Goal: Task Accomplishment & Management: Manage account settings

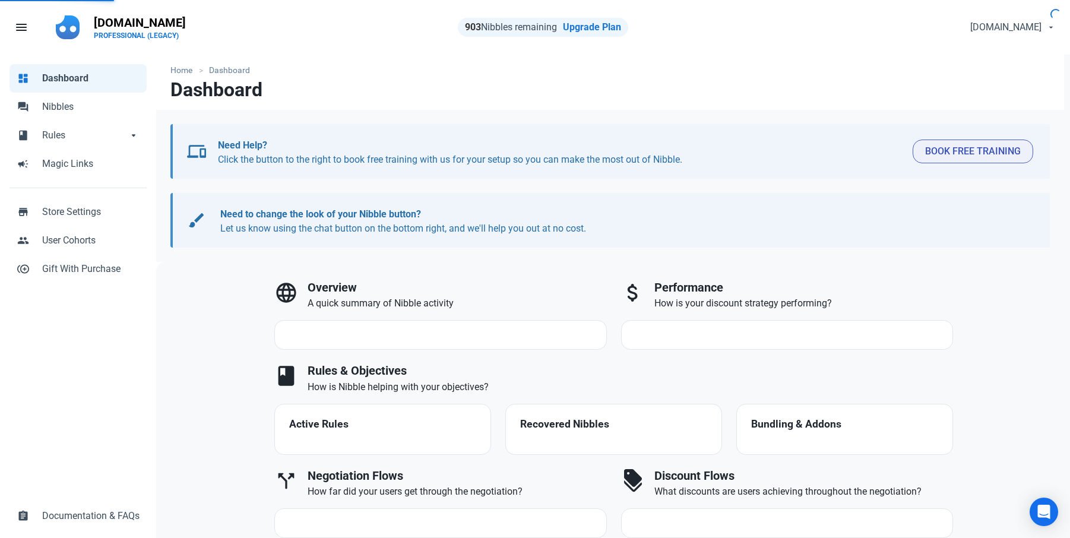
select select "7d"
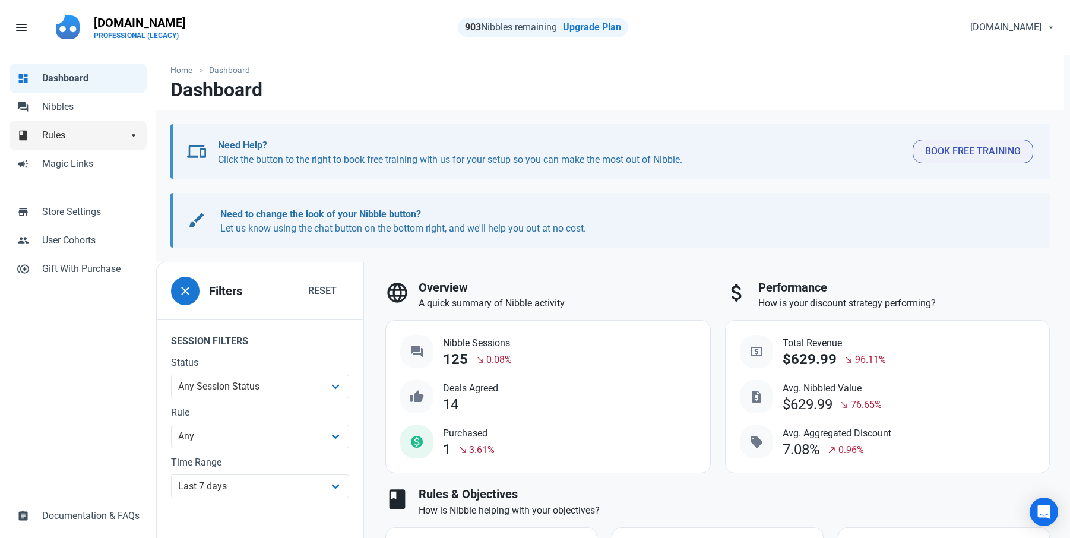
click at [59, 132] on span "Rules" at bounding box center [85, 135] width 86 height 14
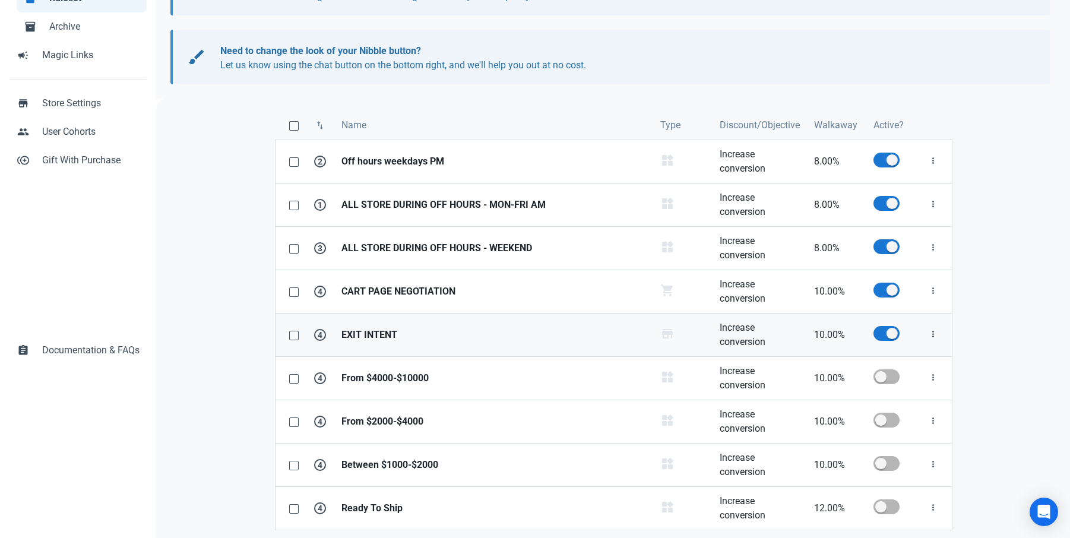
scroll to position [170, 0]
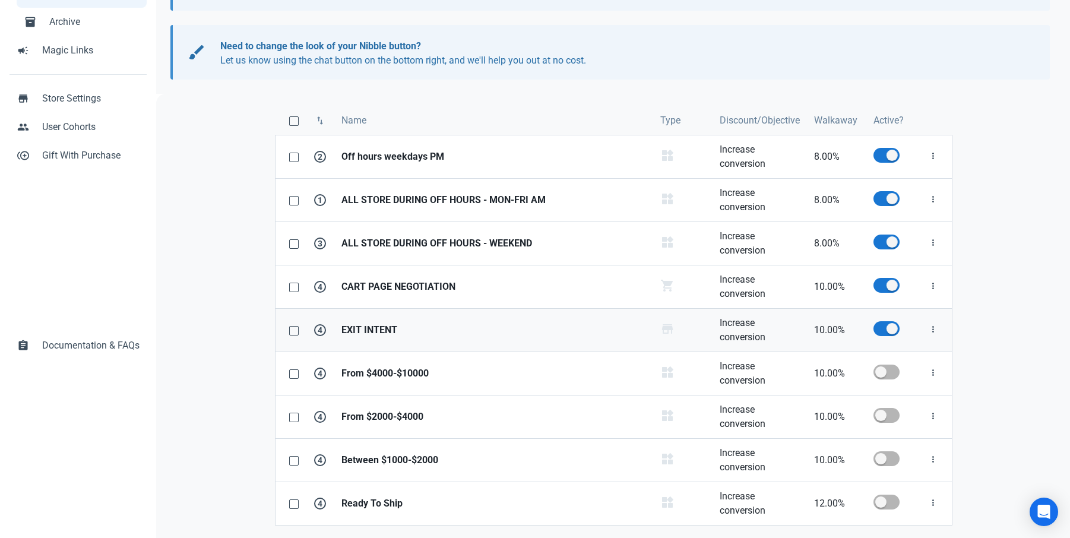
click at [379, 332] on strong "EXIT INTENT" at bounding box center [493, 330] width 305 height 14
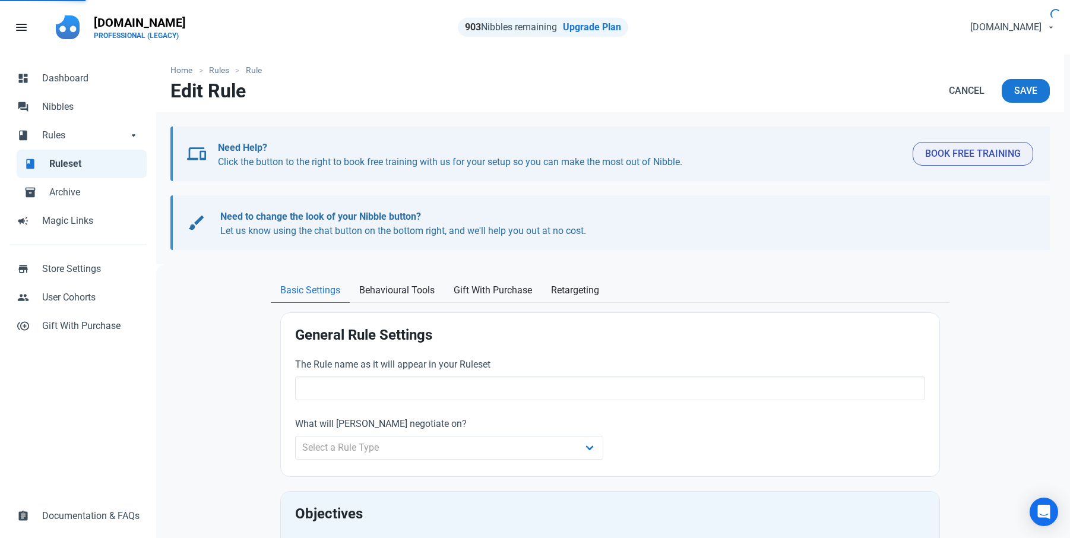
type input "EXIT INTENT"
type input "10.00"
radio input "true"
radio input "false"
radio input "true"
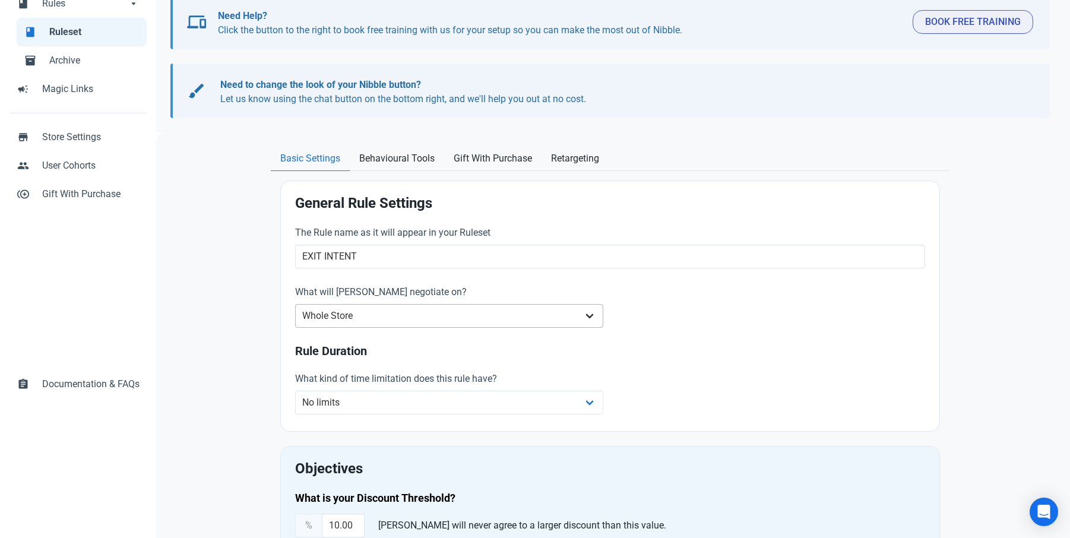
scroll to position [94, 0]
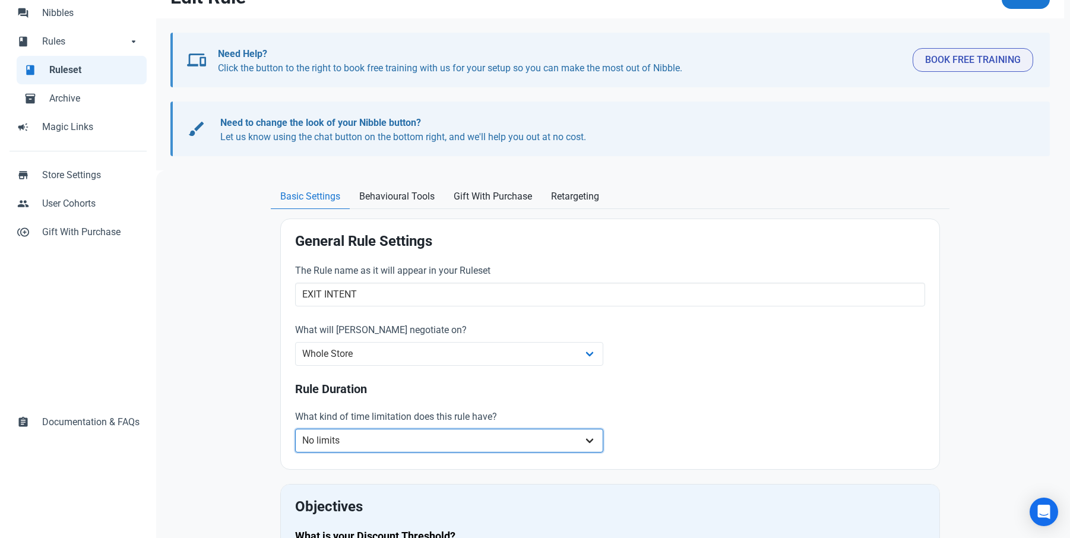
click at [343, 442] on select "No limits Date range Recurring date/time" at bounding box center [449, 441] width 308 height 24
click at [406, 196] on span "Behavioural Tools" at bounding box center [396, 196] width 75 height 14
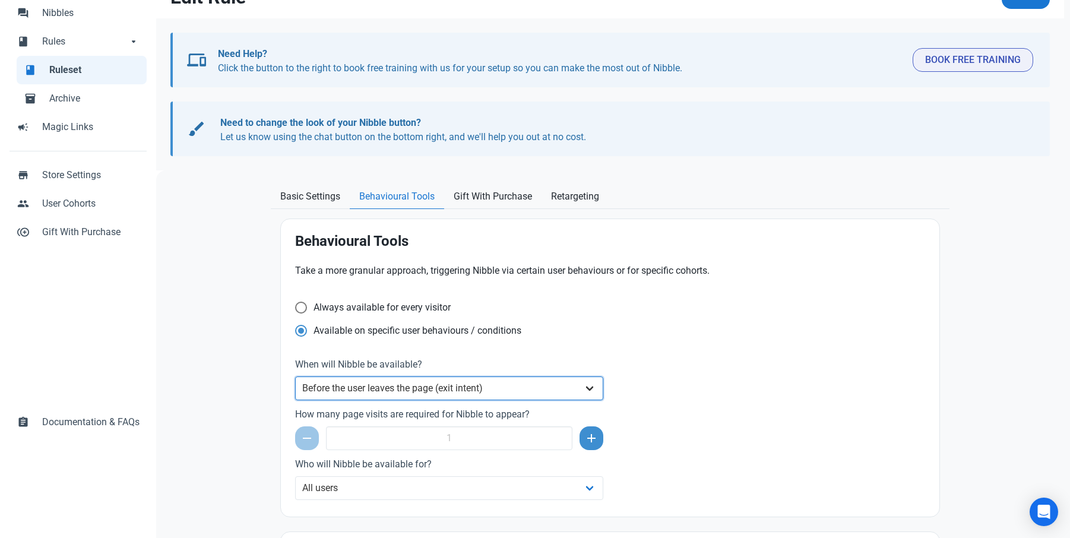
click at [436, 390] on select "Always After a set amount of time during a page visit Before the user leaves th…" at bounding box center [449, 388] width 308 height 24
click at [287, 352] on div "Behavioural Tools Take a more granular approach, triggering Nibble via certain …" at bounding box center [610, 367] width 659 height 297
drag, startPoint x: 303, startPoint y: 308, endPoint x: 284, endPoint y: 361, distance: 56.4
click at [284, 361] on div "Behavioural Tools Take a more granular approach, triggering Nibble via certain …" at bounding box center [610, 367] width 659 height 297
click at [486, 198] on span "Gift With Purchase" at bounding box center [493, 196] width 78 height 14
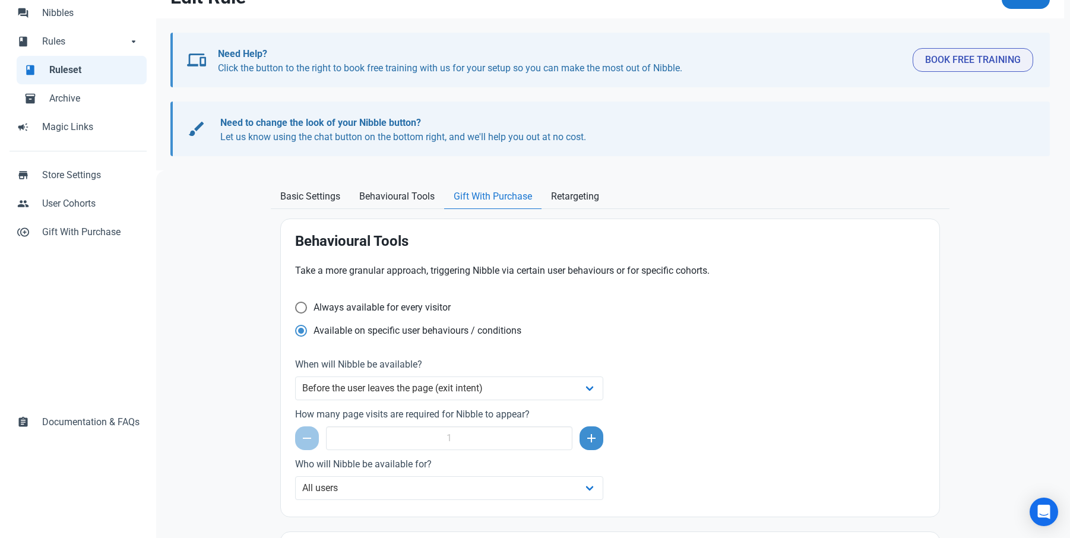
scroll to position [55, 0]
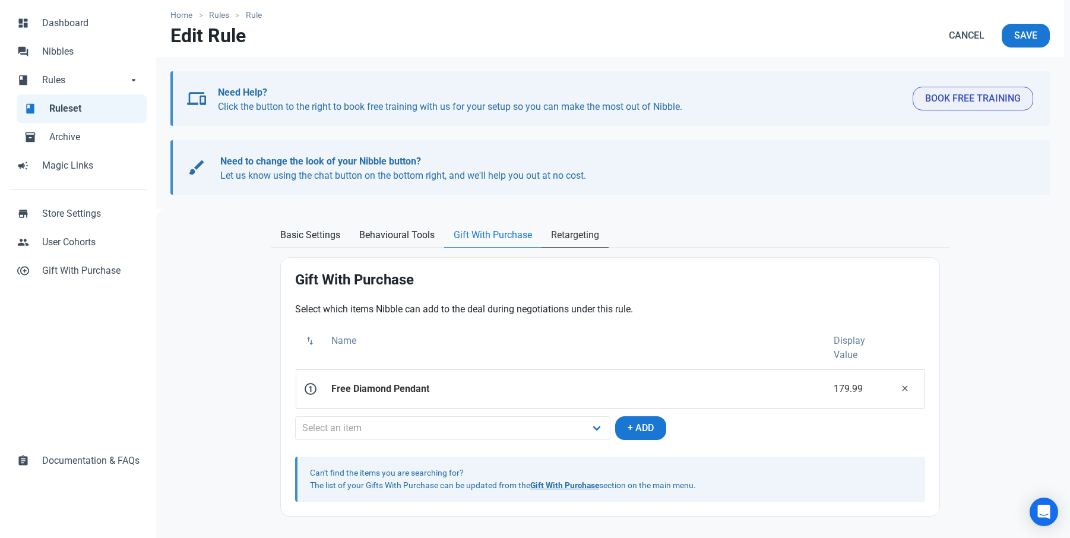
click at [572, 236] on span "Retargeting" at bounding box center [575, 235] width 48 height 14
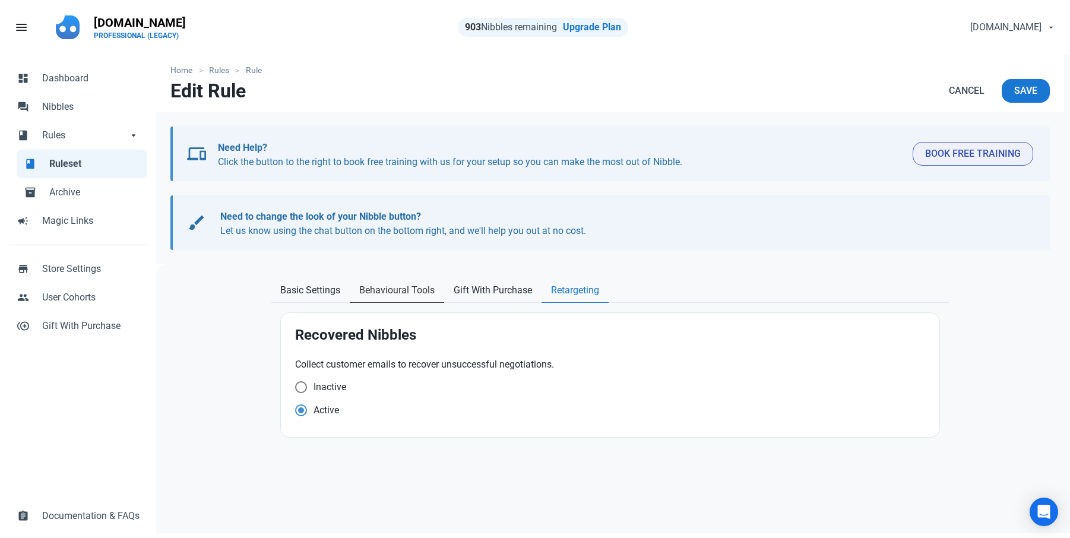
click at [413, 295] on span "Behavioural Tools" at bounding box center [396, 290] width 75 height 14
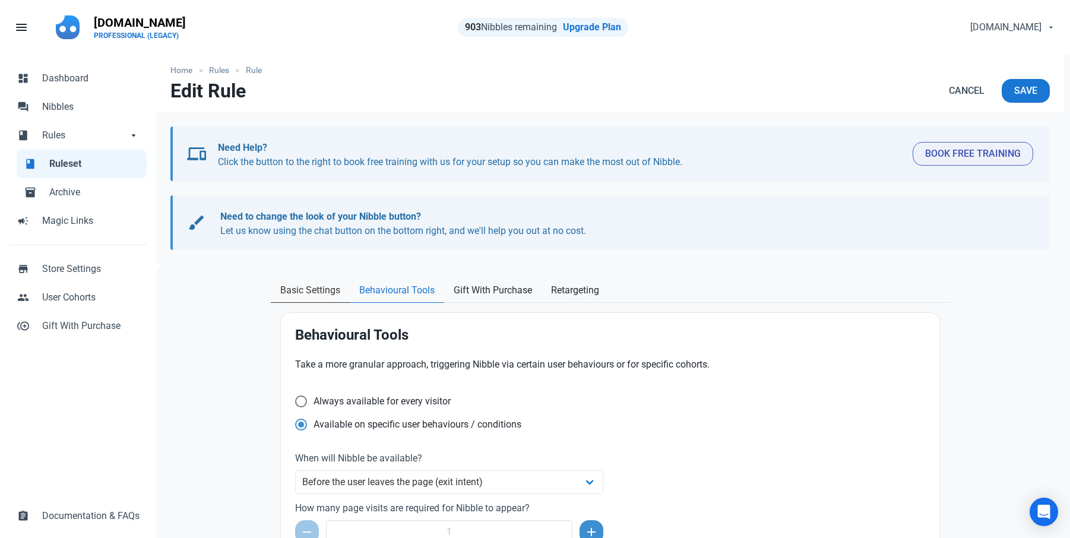
click at [319, 291] on span "Basic Settings" at bounding box center [310, 290] width 60 height 14
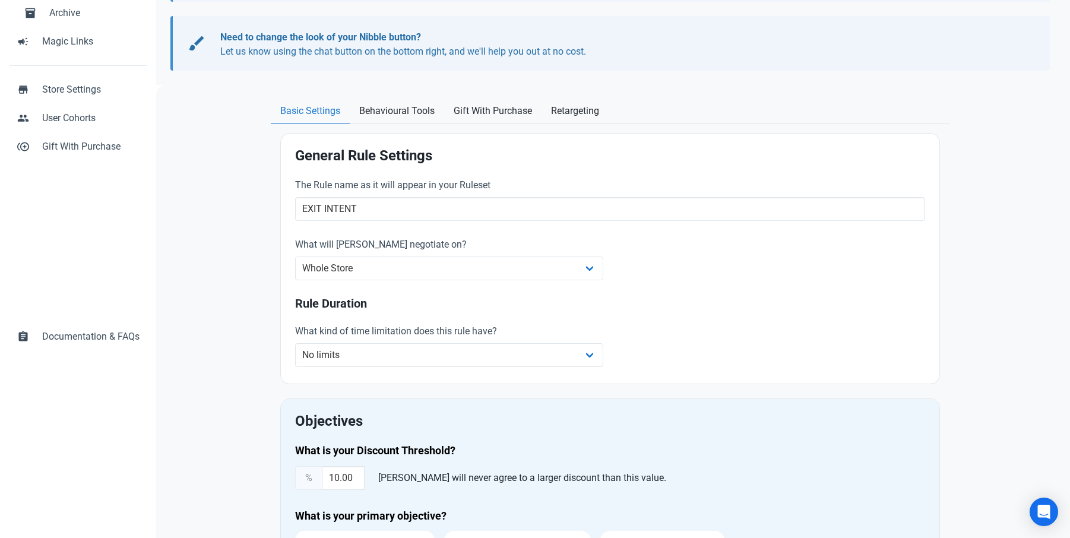
scroll to position [178, 0]
